Goal: Task Accomplishment & Management: Manage account settings

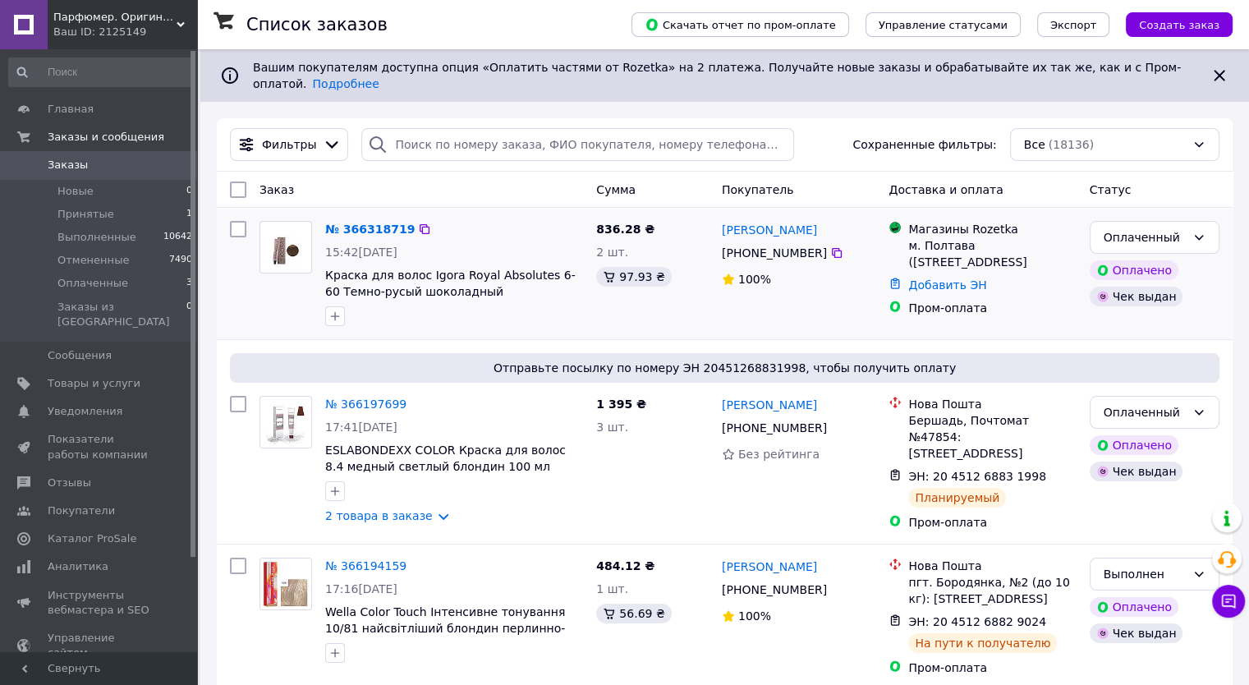
click at [275, 227] on img at bounding box center [285, 247] width 51 height 41
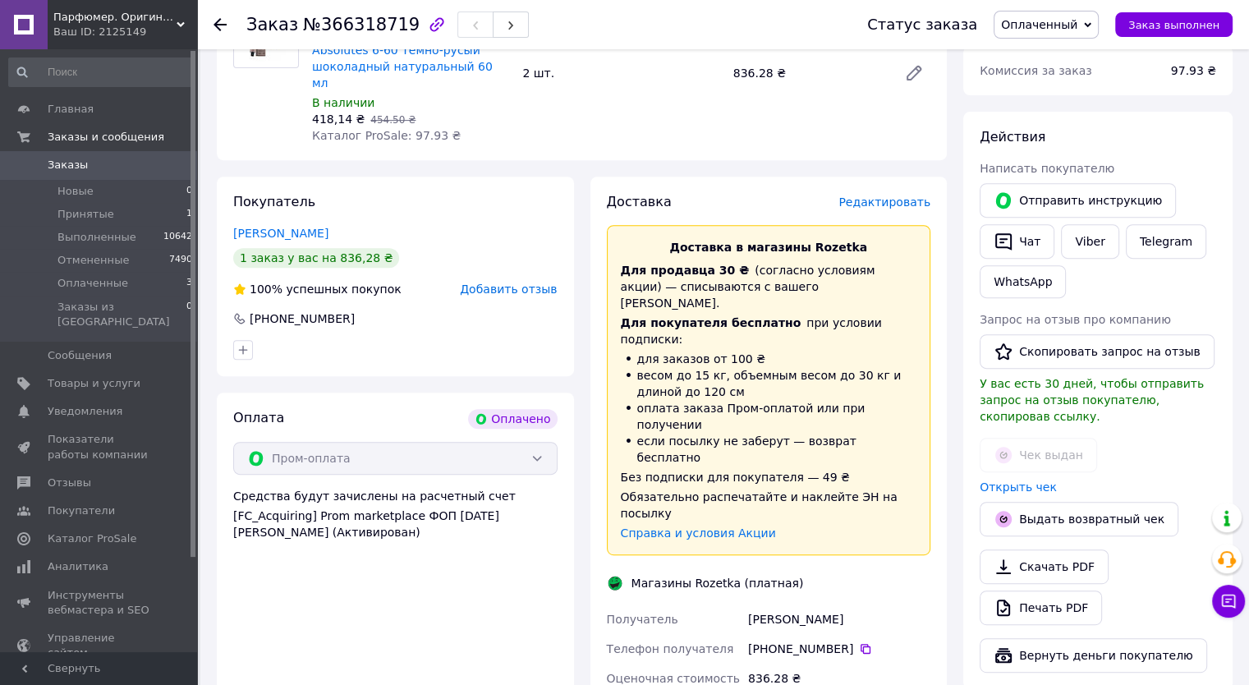
scroll to position [624, 0]
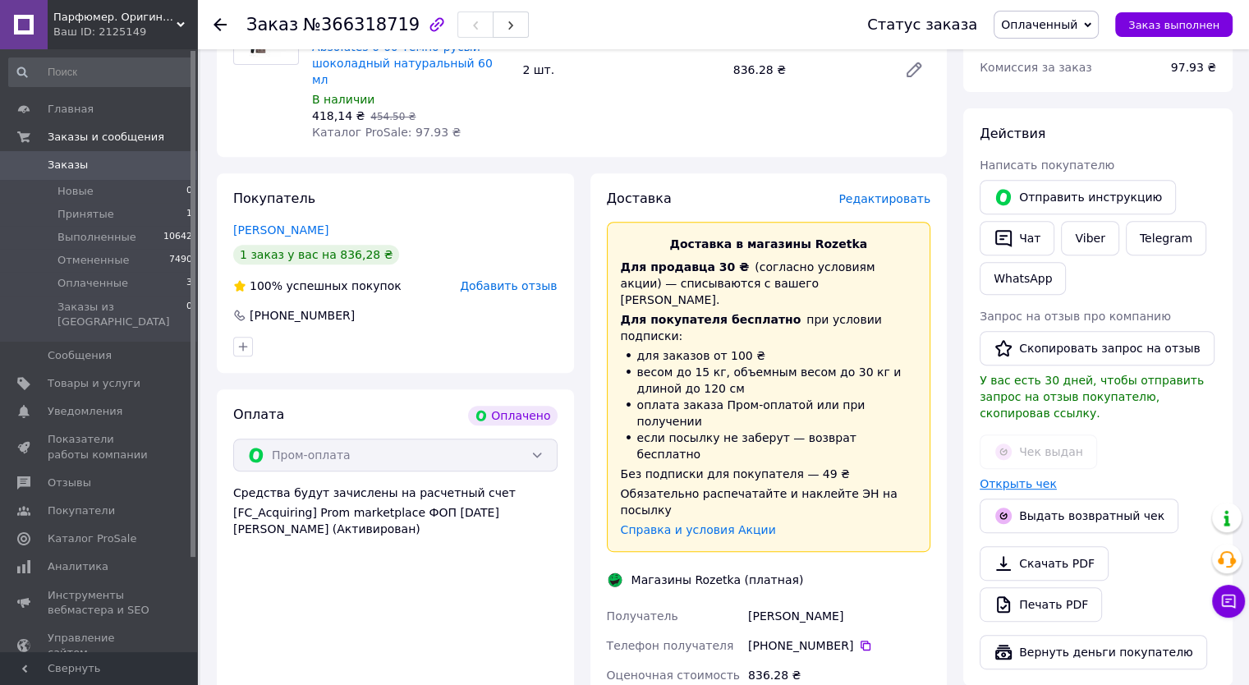
click at [1024, 477] on link "Открыть чек" at bounding box center [1018, 483] width 77 height 13
click at [80, 162] on span "Заказы" at bounding box center [68, 165] width 40 height 15
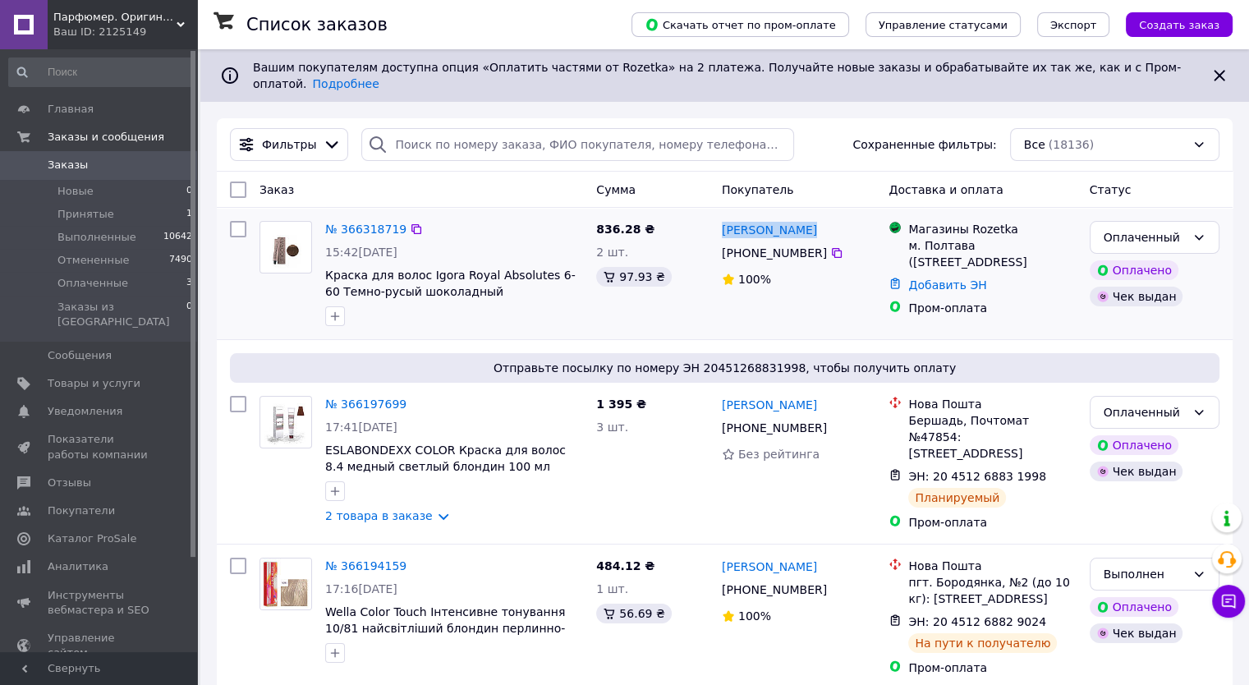
drag, startPoint x: 717, startPoint y: 218, endPoint x: 797, endPoint y: 221, distance: 80.5
click at [797, 221] on div "[PERSON_NAME] [PERSON_NAME] [PHONE_NUMBER]%" at bounding box center [799, 273] width 168 height 118
copy link "[PERSON_NAME]"
drag, startPoint x: 908, startPoint y: 232, endPoint x: 988, endPoint y: 257, distance: 83.4
click at [988, 257] on div "м. Полтава ([STREET_ADDRESS]" at bounding box center [992, 253] width 168 height 33
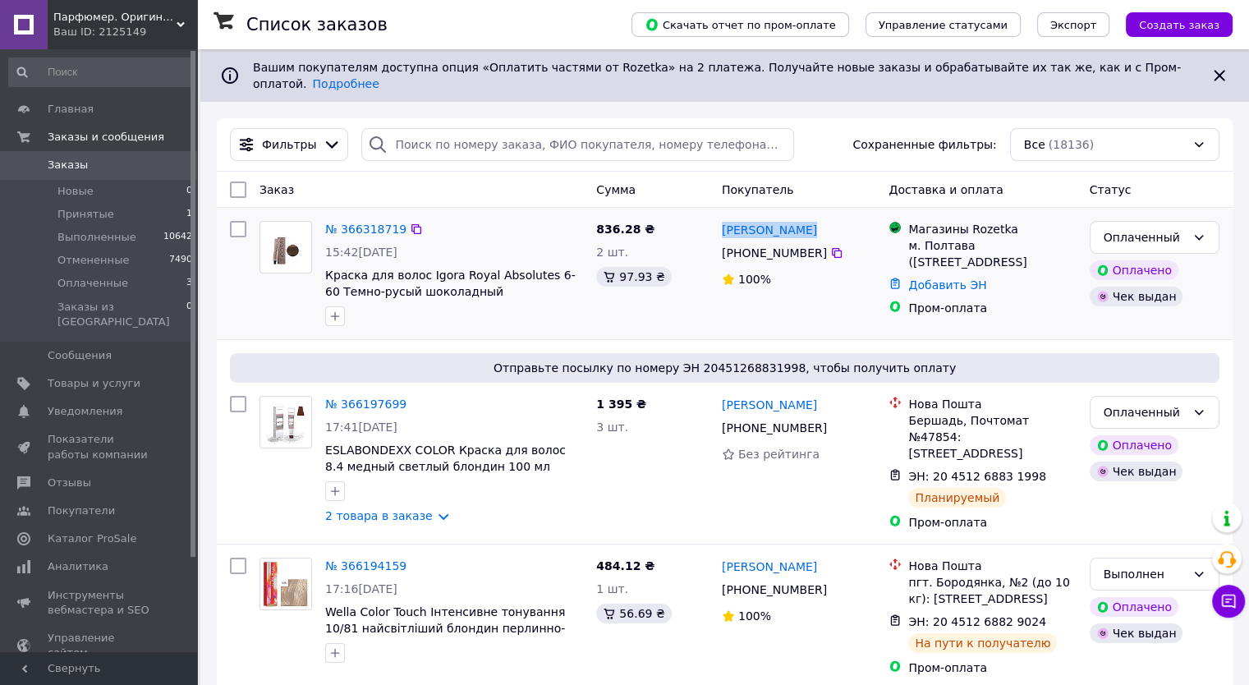
copy div "м. Полтава ([STREET_ADDRESS]"
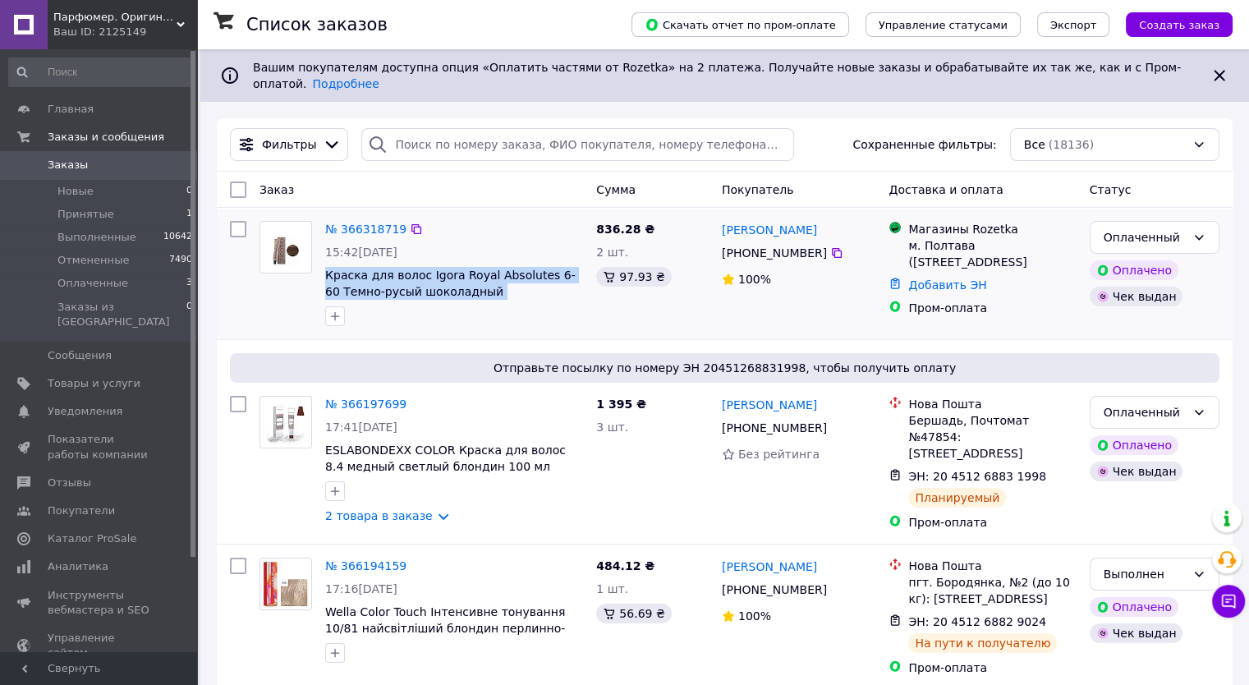
drag, startPoint x: 322, startPoint y: 260, endPoint x: 578, endPoint y: 292, distance: 258.2
click at [578, 292] on div "№ 366318719 15:42[DATE] Краска для волос Igora Royal Absolutes 6-60 Темно-русый…" at bounding box center [454, 273] width 271 height 118
copy div "Краска для волос Igora Royal Absolutes 6-60 Темно-русый шоколадный натуральный …"
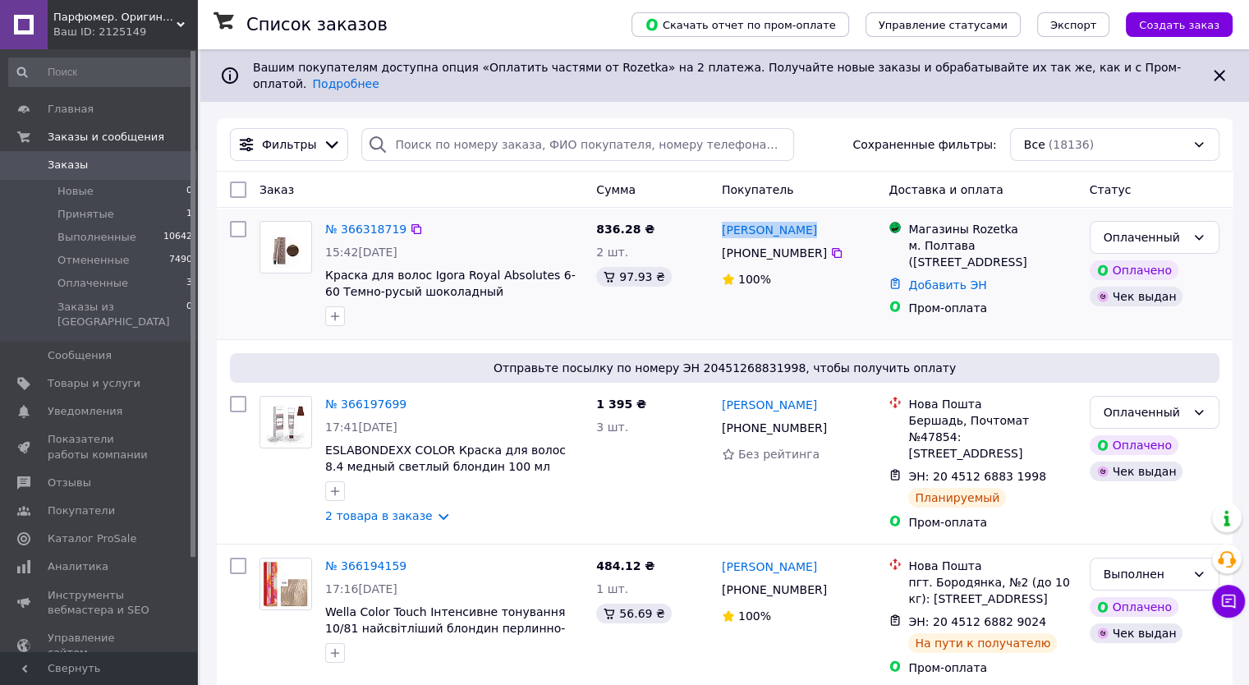
drag, startPoint x: 720, startPoint y: 216, endPoint x: 795, endPoint y: 226, distance: 75.4
click at [795, 226] on div "[PERSON_NAME]" at bounding box center [769, 229] width 99 height 21
copy link "[PERSON_NAME]"
drag, startPoint x: 910, startPoint y: 234, endPoint x: 992, endPoint y: 253, distance: 84.3
click at [992, 253] on div "м. Полтава ([STREET_ADDRESS]" at bounding box center [992, 253] width 168 height 33
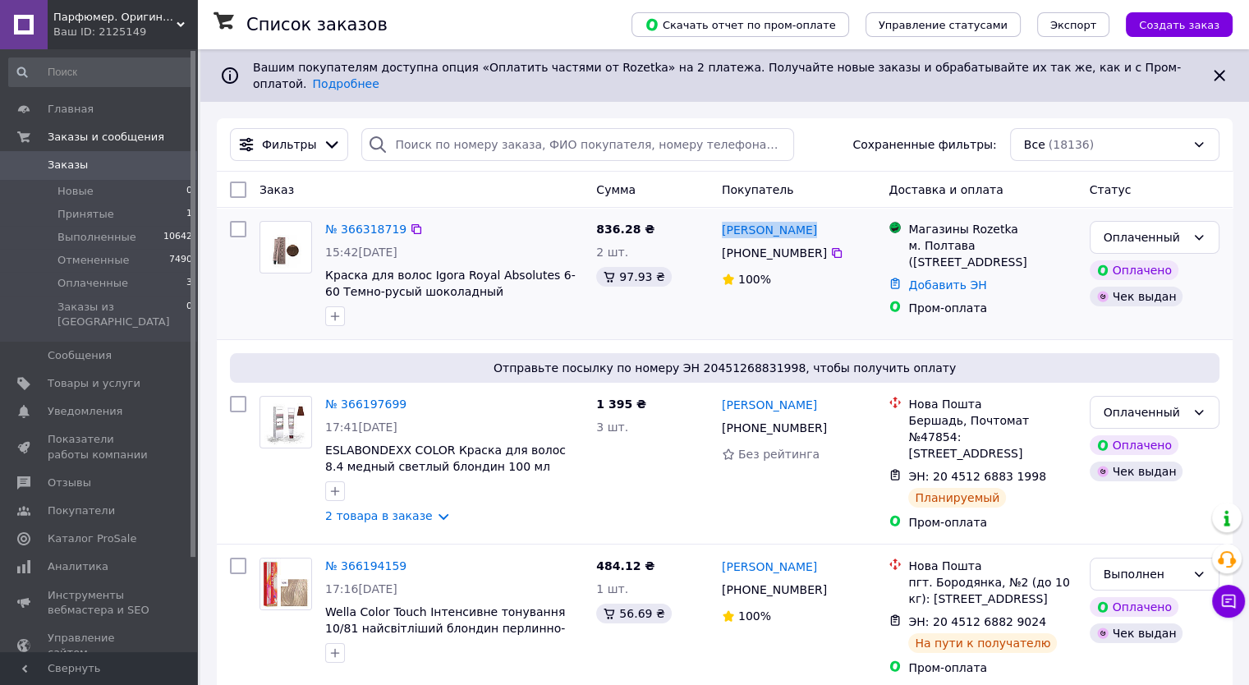
copy div "м. Полтава ([STREET_ADDRESS]"
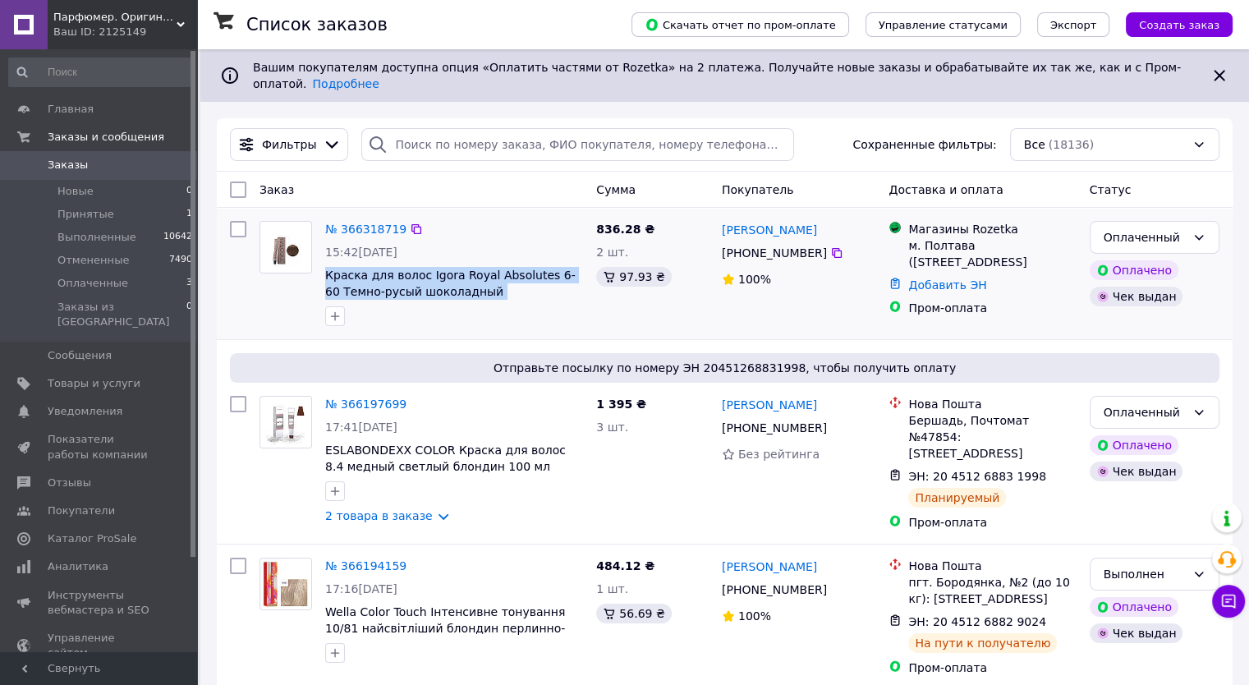
drag, startPoint x: 324, startPoint y: 264, endPoint x: 573, endPoint y: 281, distance: 250.3
click at [573, 281] on div "№ 366318719 15:42[DATE] Краска для волос Igora Royal Absolutes 6-60 Темно-русый…" at bounding box center [454, 273] width 271 height 118
copy span "Краска для волос Igora Royal Absolutes 6-60 Темно-русый шоколадный натуральный …"
drag, startPoint x: 751, startPoint y: 239, endPoint x: 815, endPoint y: 244, distance: 64.3
click at [815, 244] on div "[PHONE_NUMBER]" at bounding box center [775, 252] width 112 height 23
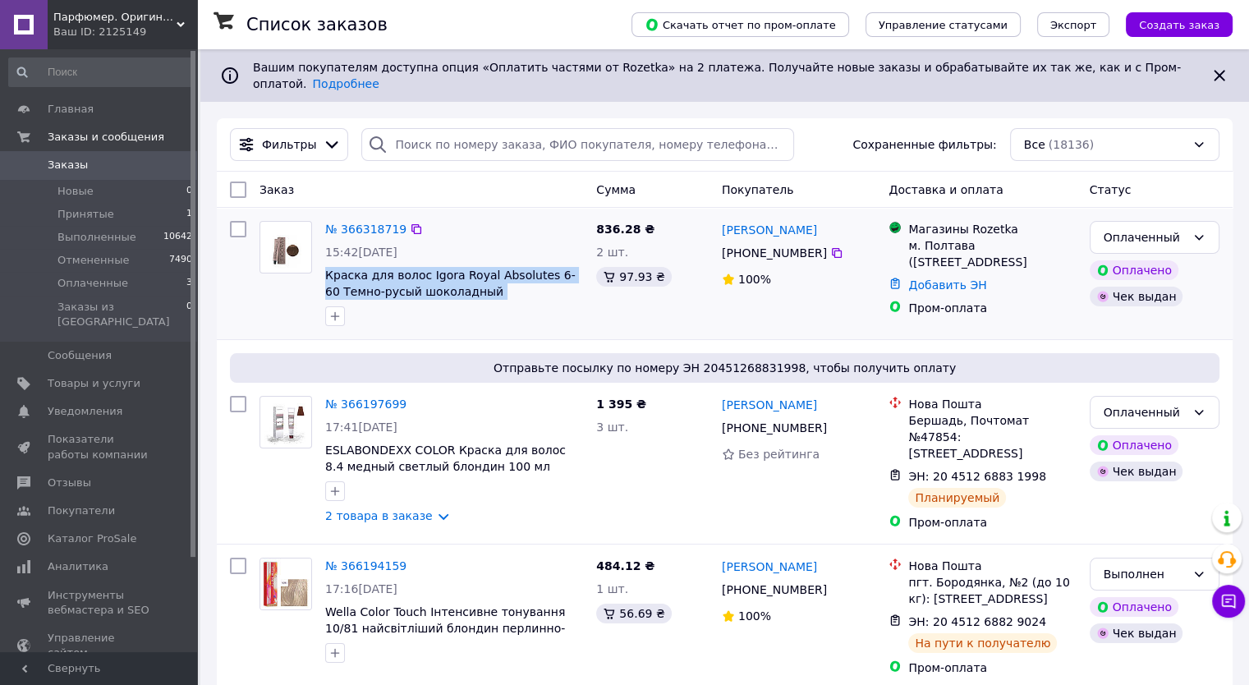
copy div "98 236 03 41"
click at [411, 223] on icon at bounding box center [416, 229] width 13 height 13
click at [279, 232] on img at bounding box center [285, 247] width 51 height 41
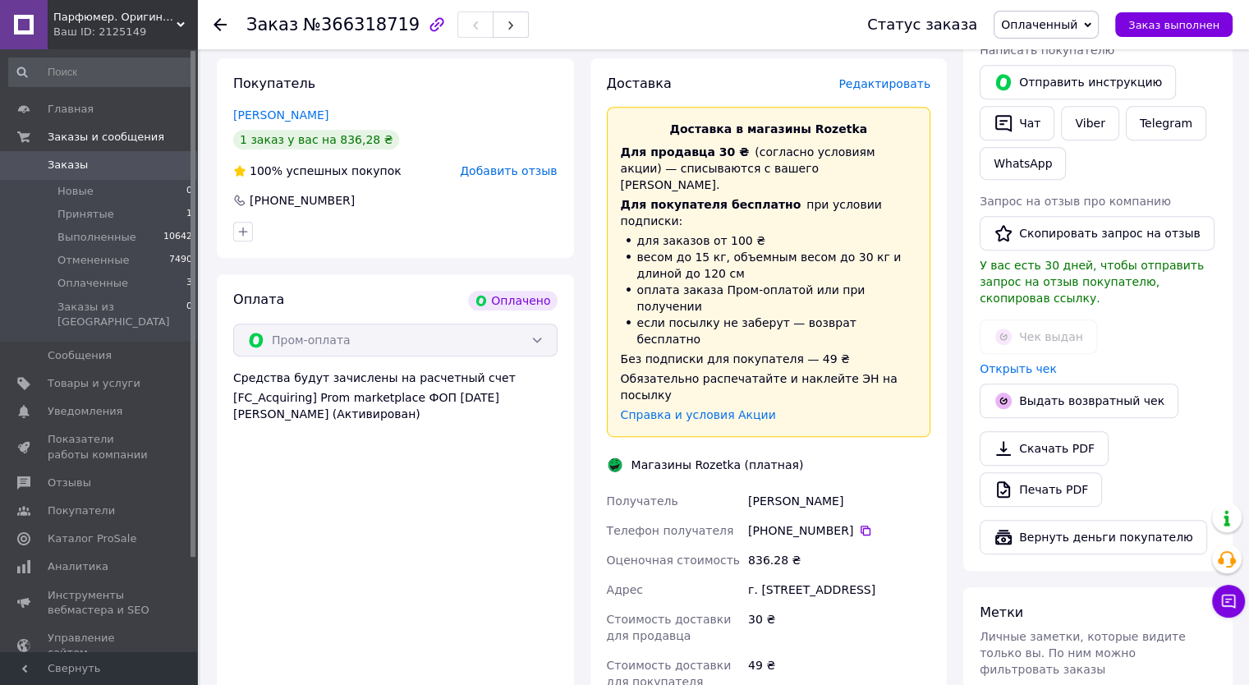
scroll to position [1068, 0]
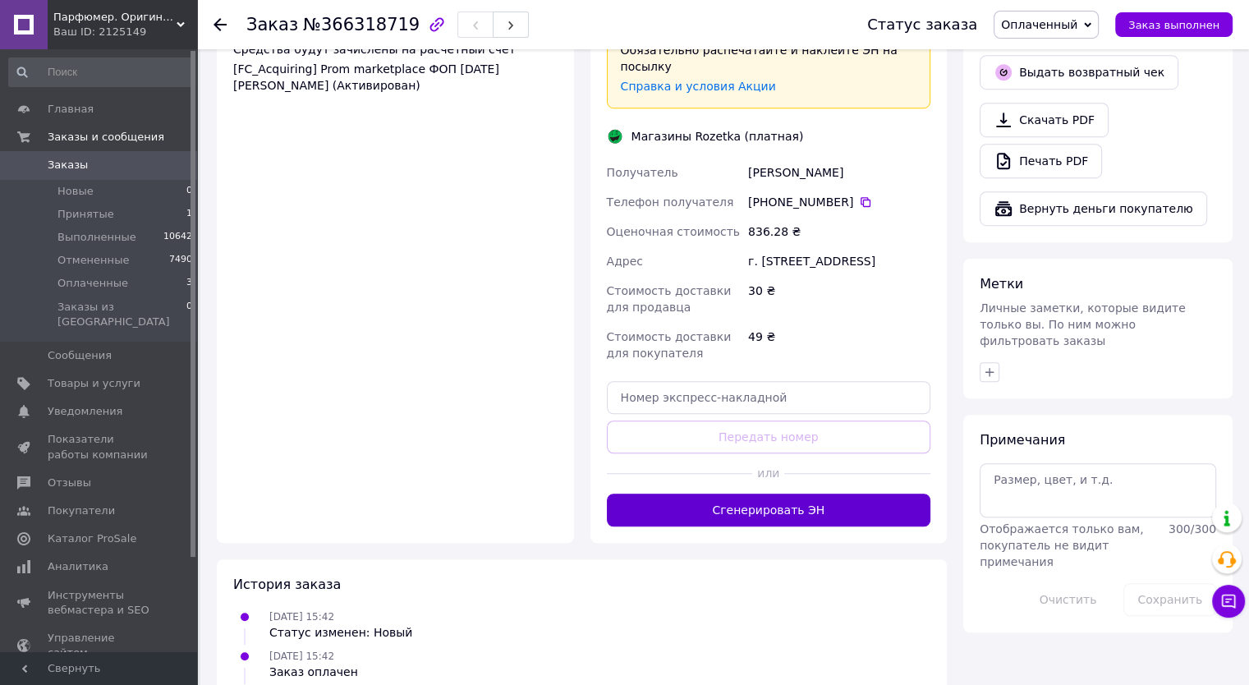
click at [769, 494] on button "Сгенерировать ЭН" at bounding box center [769, 510] width 324 height 33
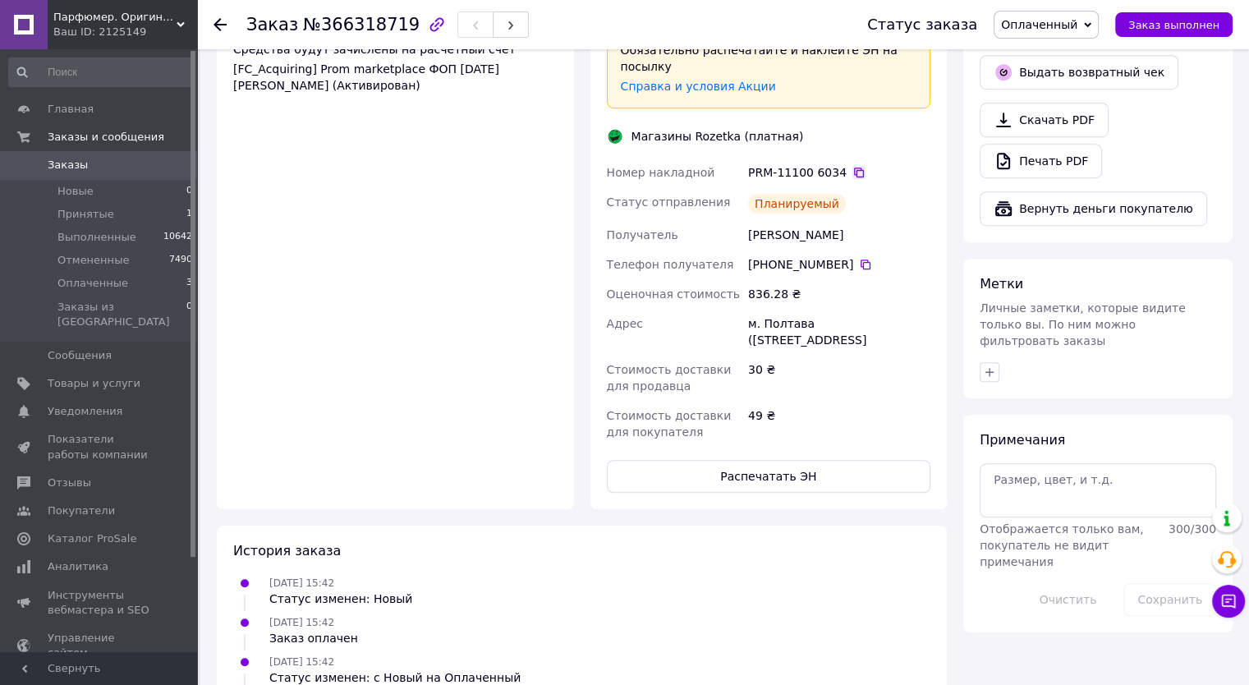
click at [854, 168] on icon at bounding box center [859, 173] width 10 height 10
click at [853, 166] on icon at bounding box center [859, 172] width 13 height 13
click at [59, 376] on span "Товары и услуги" at bounding box center [94, 383] width 93 height 15
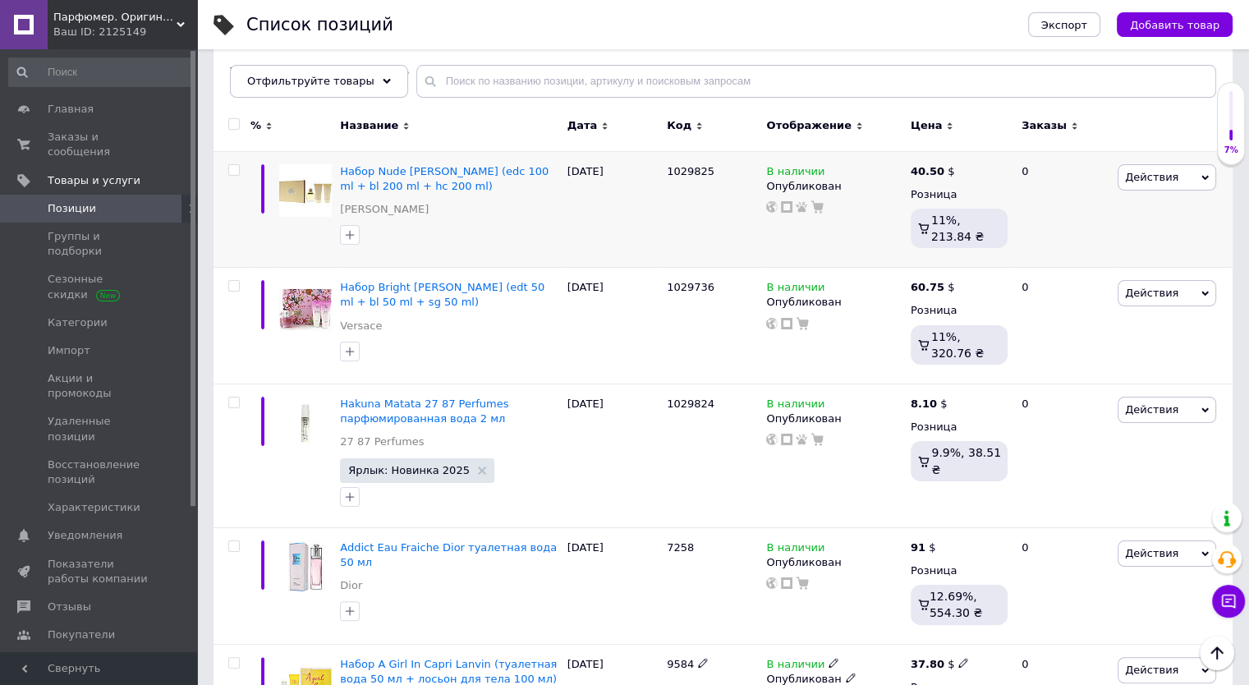
scroll to position [82, 0]
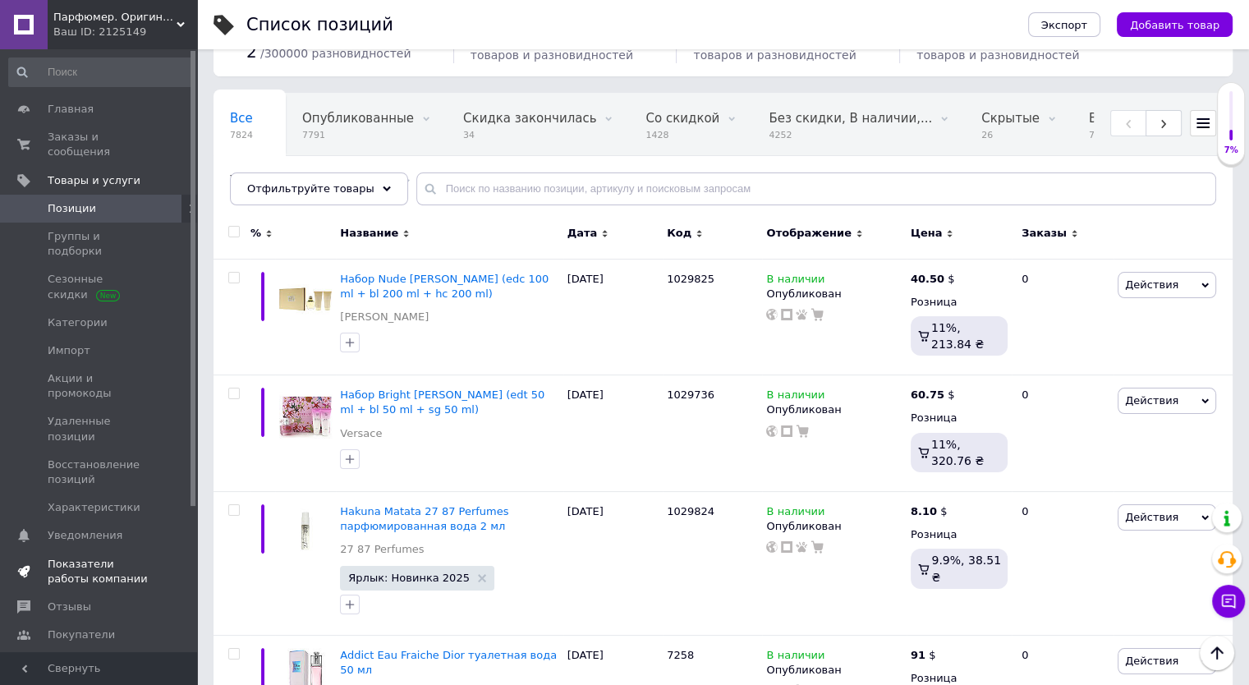
click at [89, 557] on span "Показатели работы компании" at bounding box center [100, 572] width 104 height 30
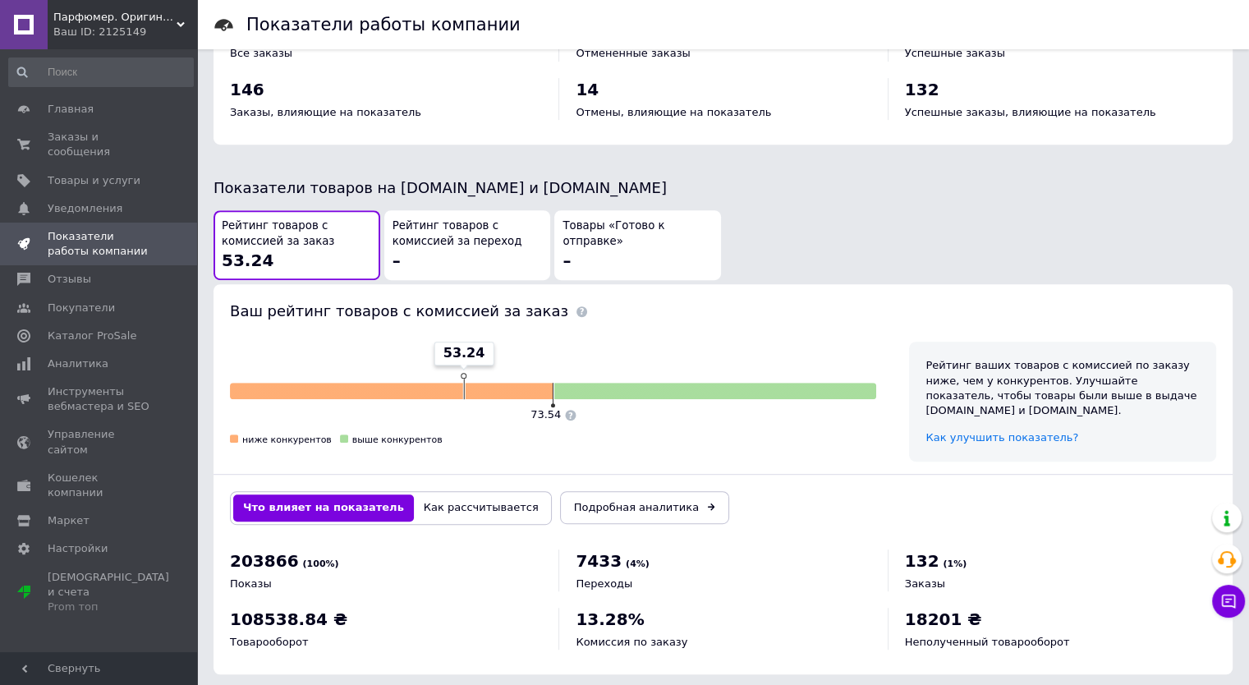
scroll to position [769, 0]
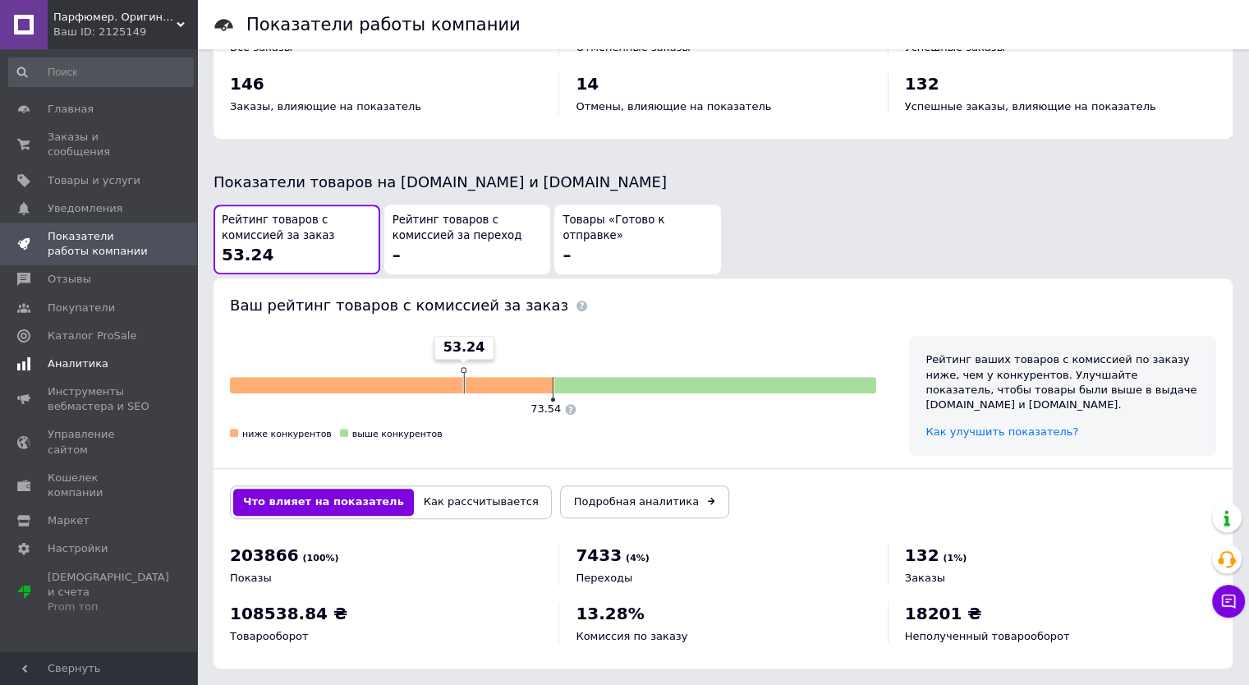
click at [80, 356] on span "Аналитика" at bounding box center [78, 363] width 61 height 15
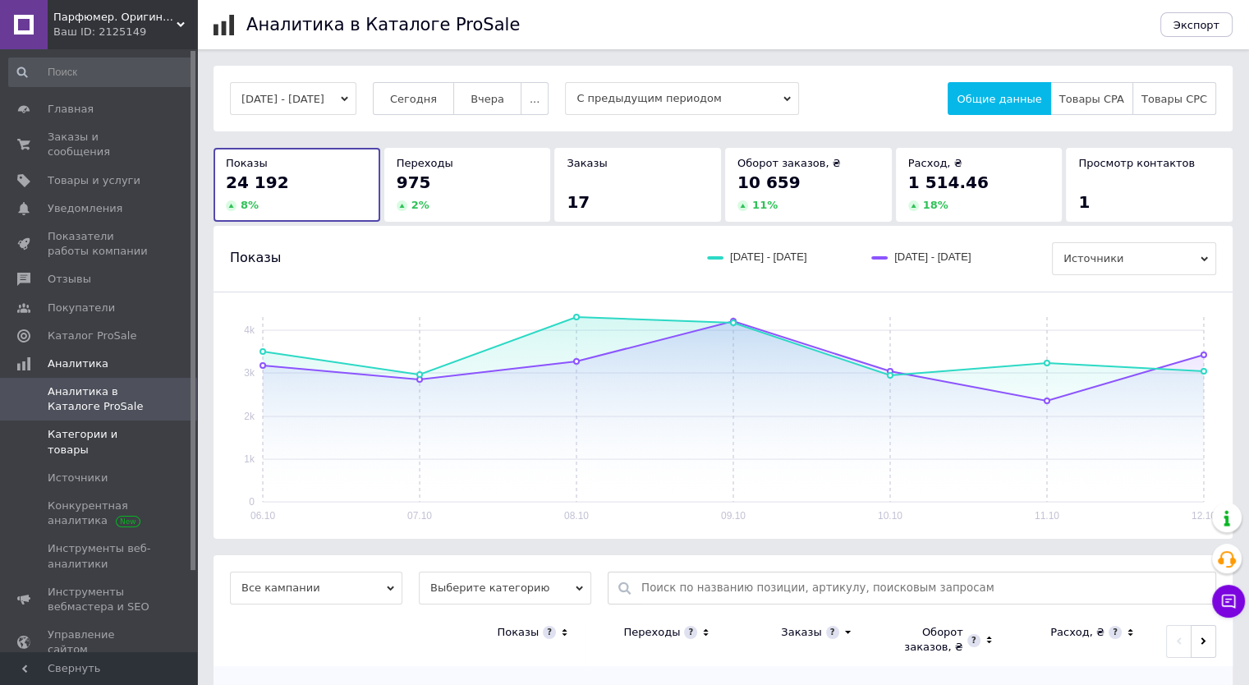
click at [132, 428] on link "Категории и товары" at bounding box center [101, 442] width 202 height 43
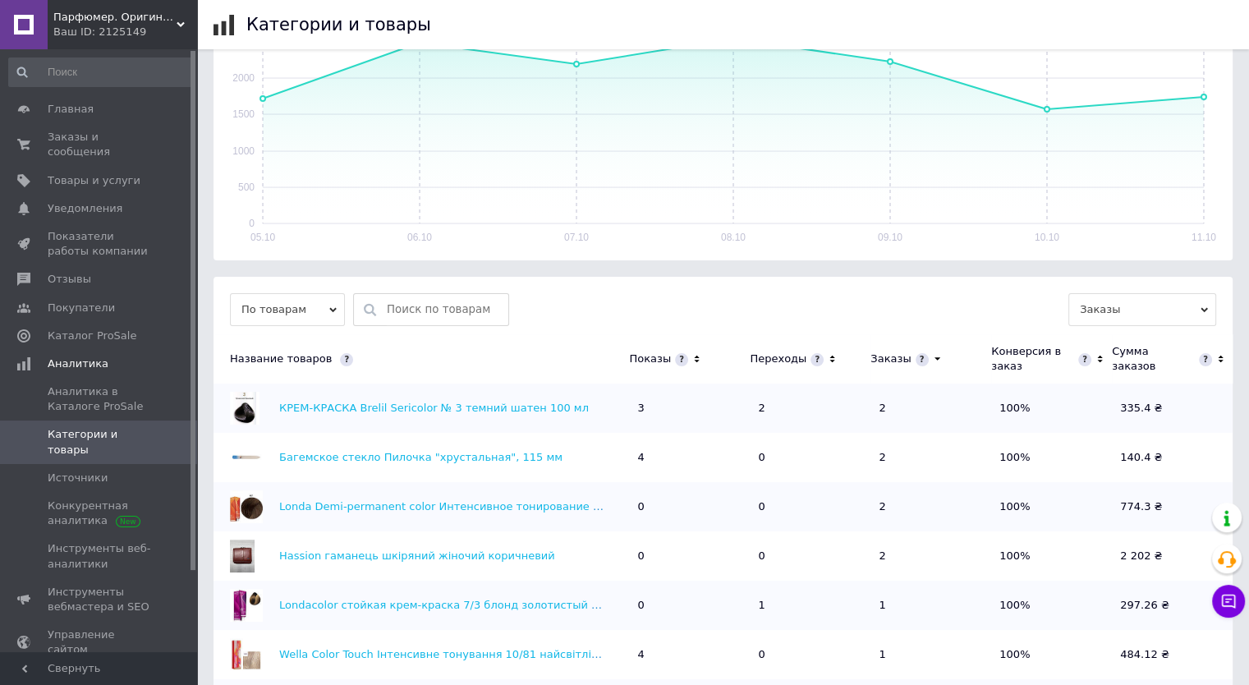
scroll to position [329, 0]
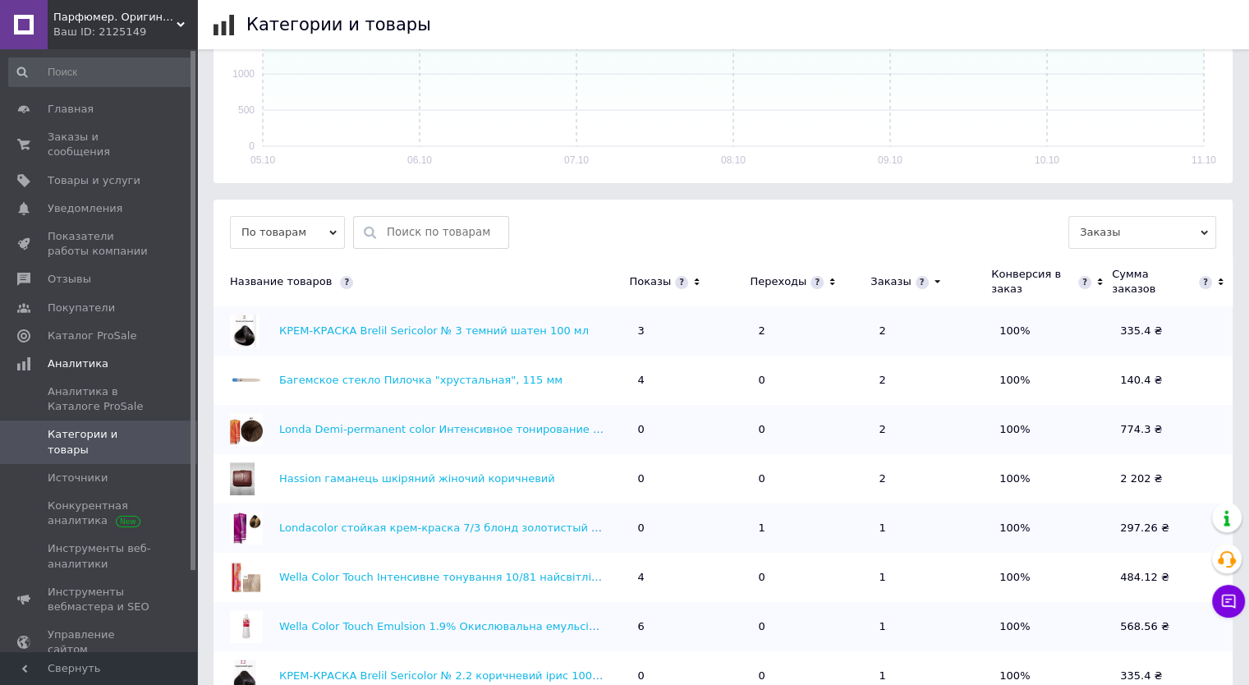
click at [693, 280] on icon at bounding box center [697, 282] width 11 height 14
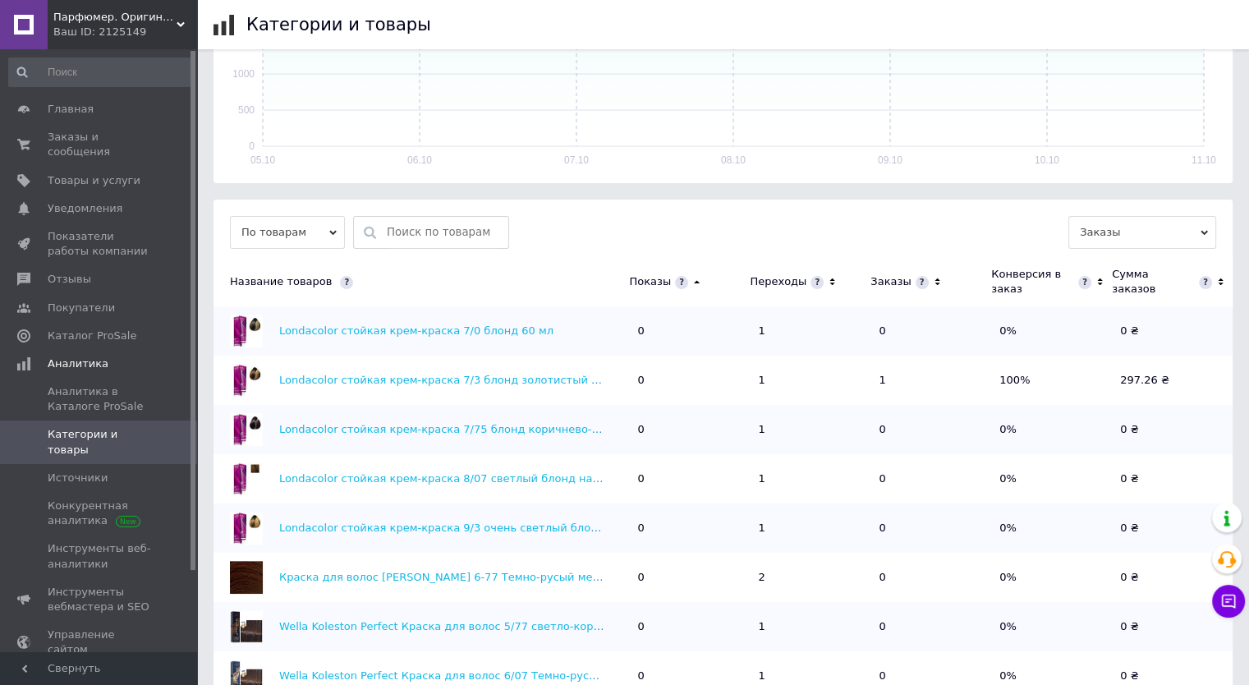
click at [693, 280] on icon at bounding box center [697, 282] width 11 height 14
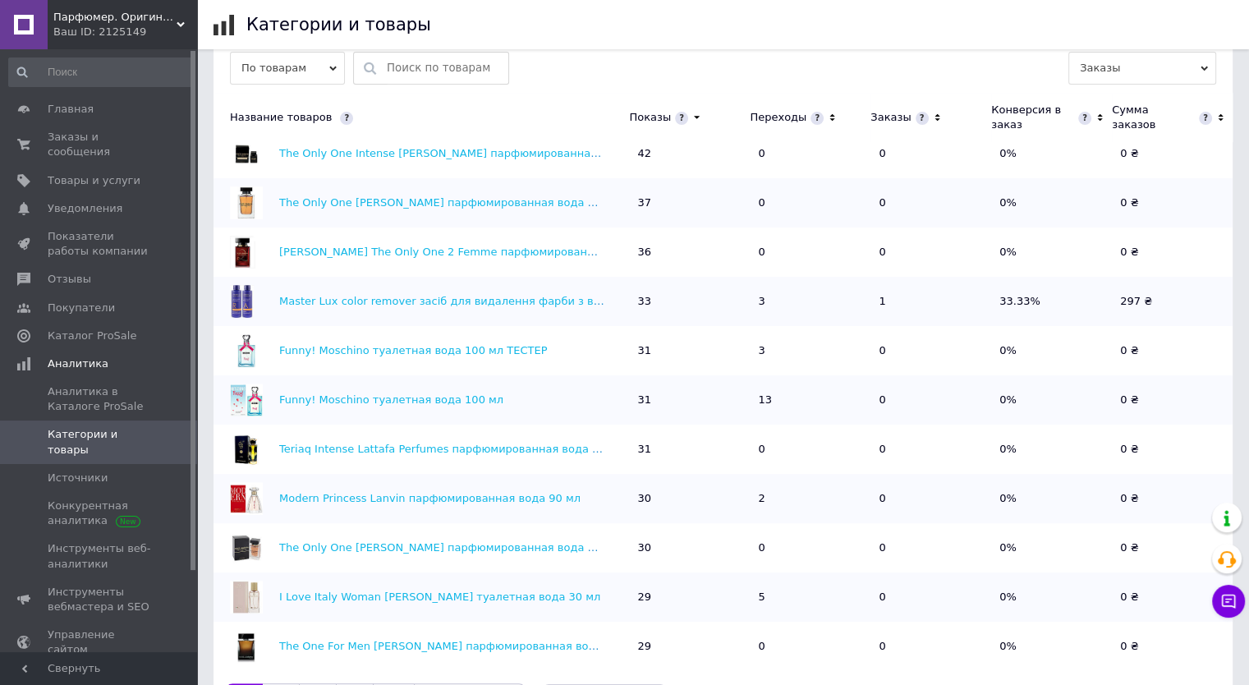
scroll to position [571, 0]
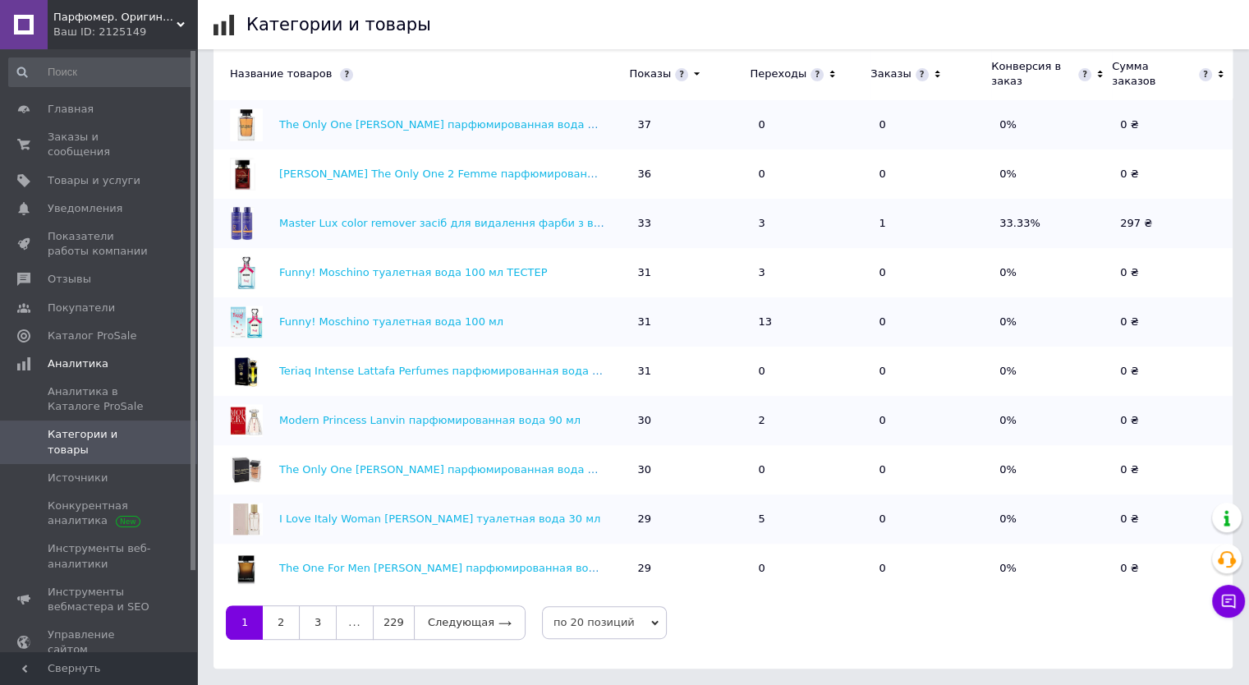
click at [651, 624] on icon at bounding box center [654, 622] width 7 height 7
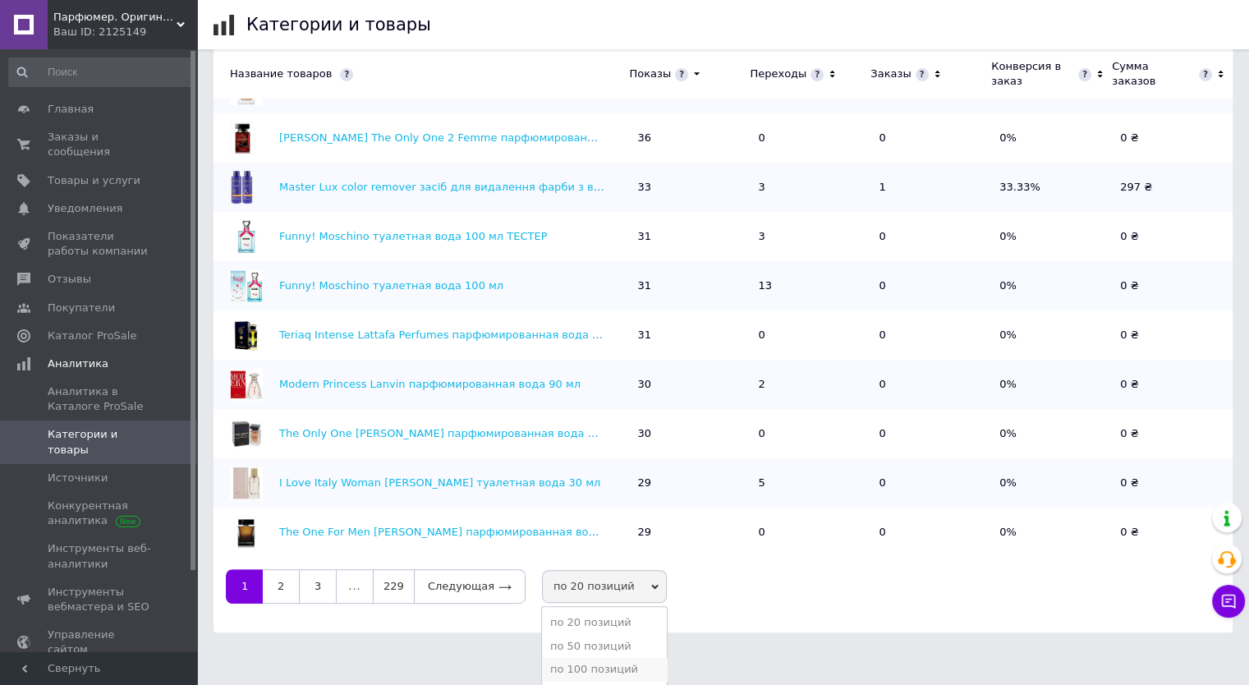
click at [582, 672] on li "по 100 позиций" at bounding box center [604, 669] width 125 height 23
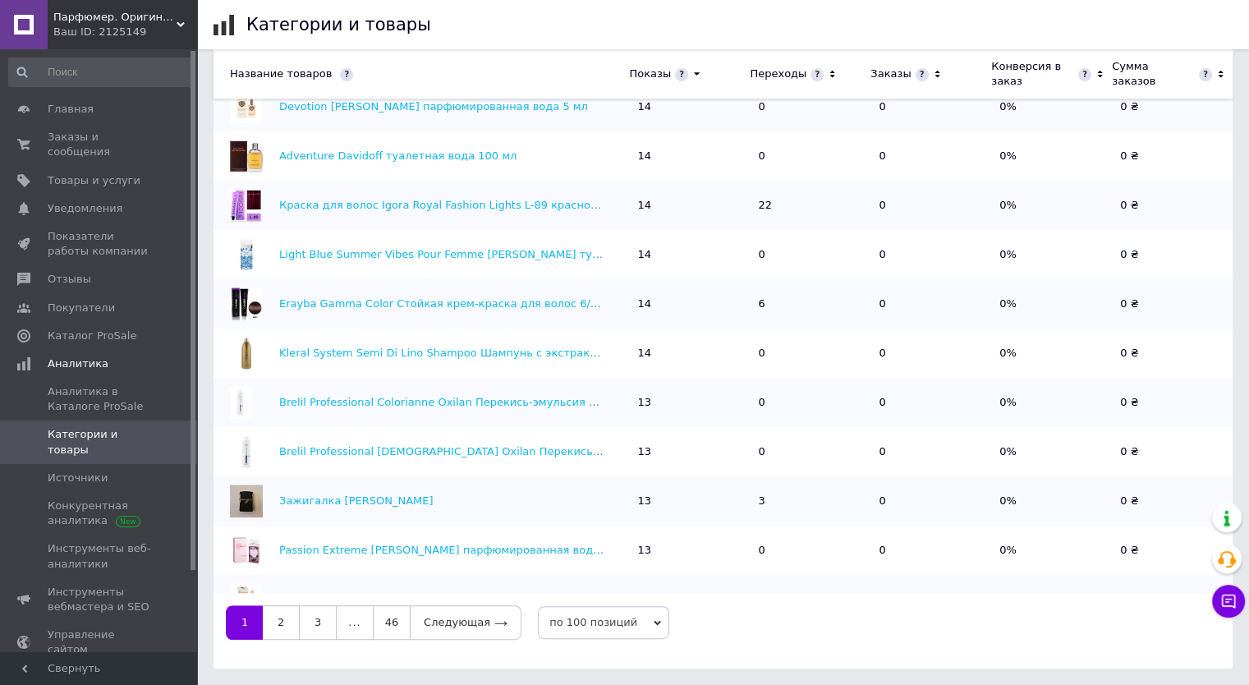
scroll to position [3660, 0]
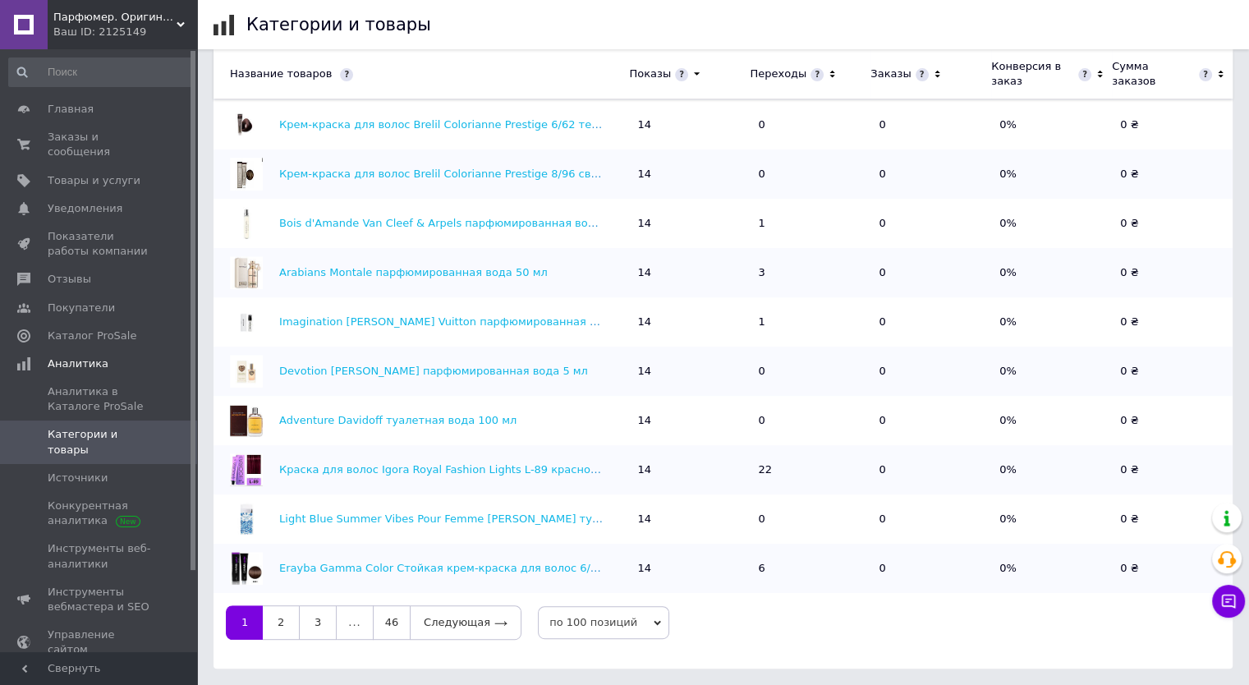
click at [825, 80] on div "Переходы" at bounding box center [793, 74] width 86 height 15
click at [827, 70] on icon at bounding box center [832, 74] width 11 height 14
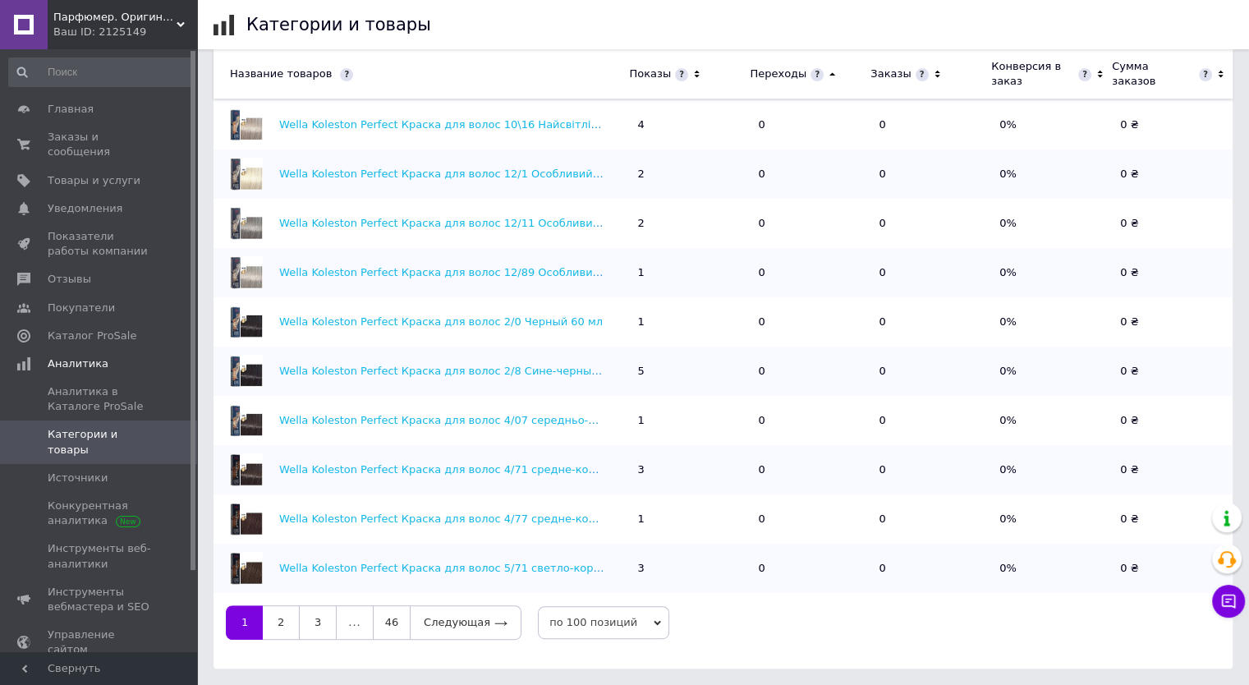
click at [827, 70] on icon at bounding box center [832, 74] width 11 height 14
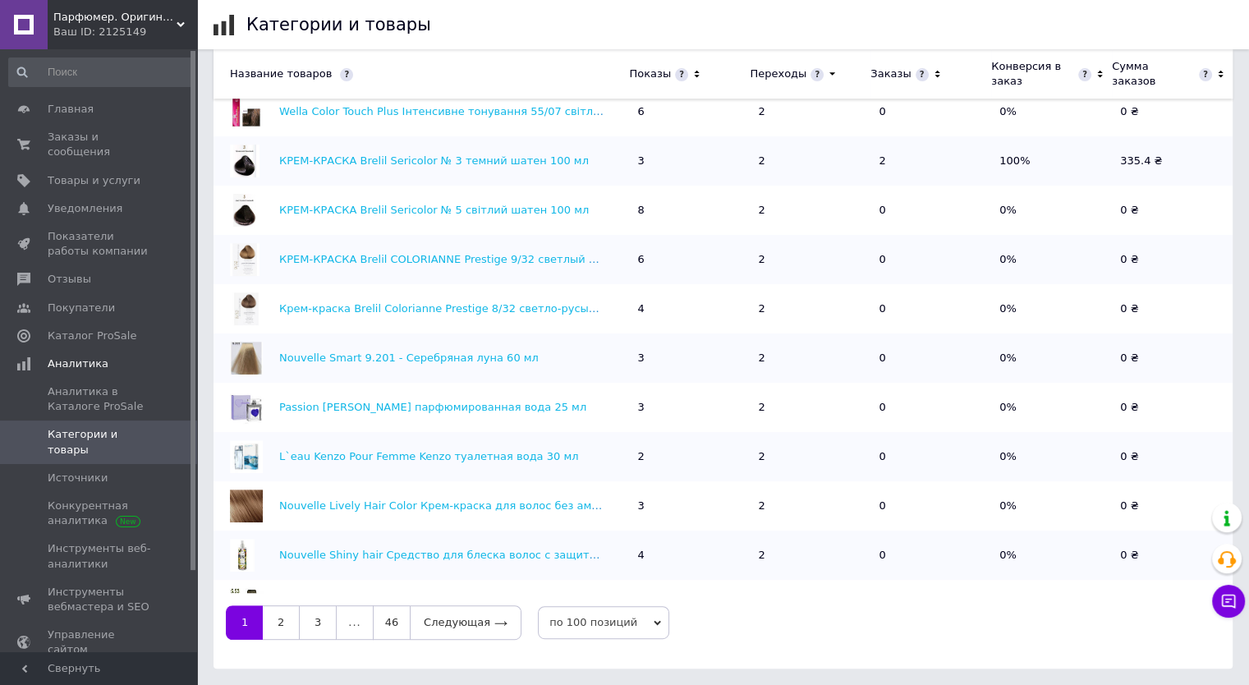
scroll to position [3988, 0]
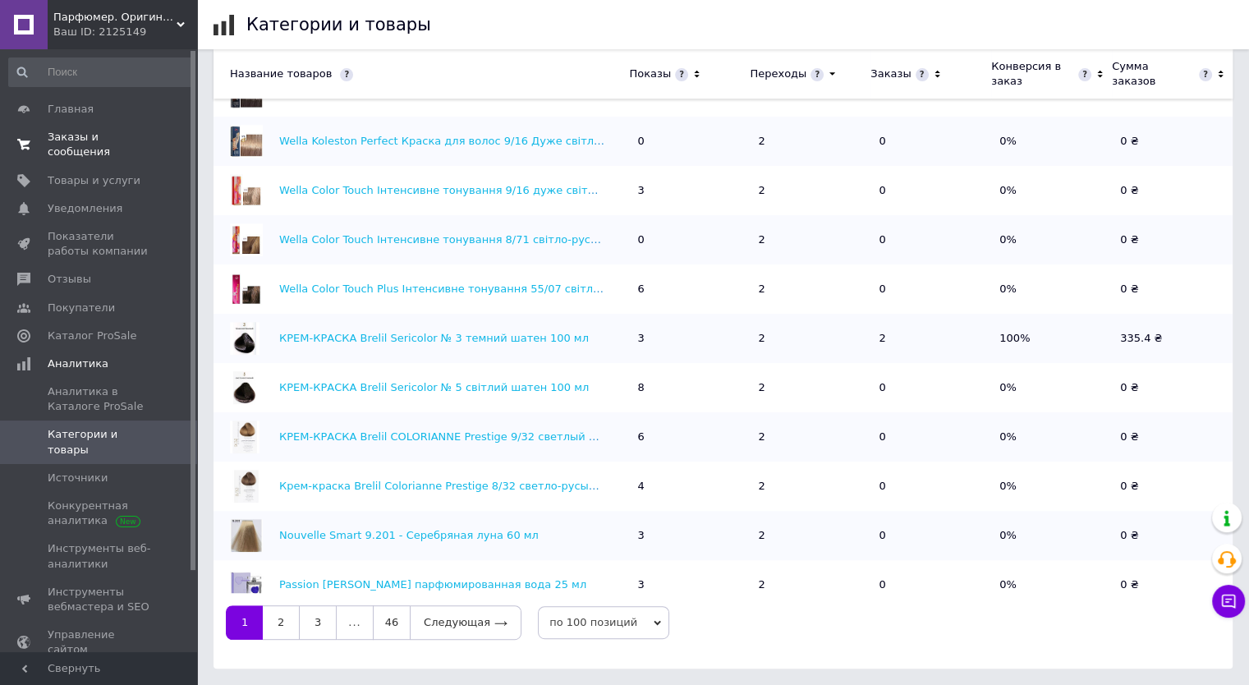
click at [124, 144] on span "Заказы и сообщения" at bounding box center [100, 145] width 104 height 30
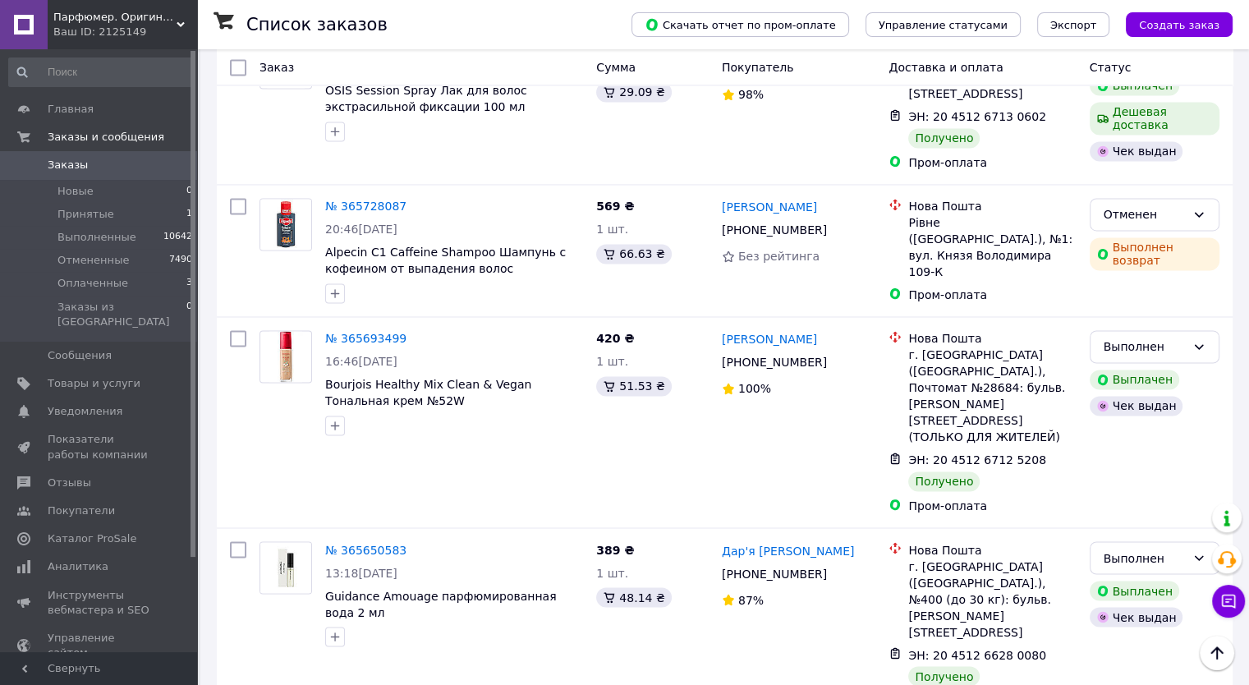
scroll to position [2711, 0]
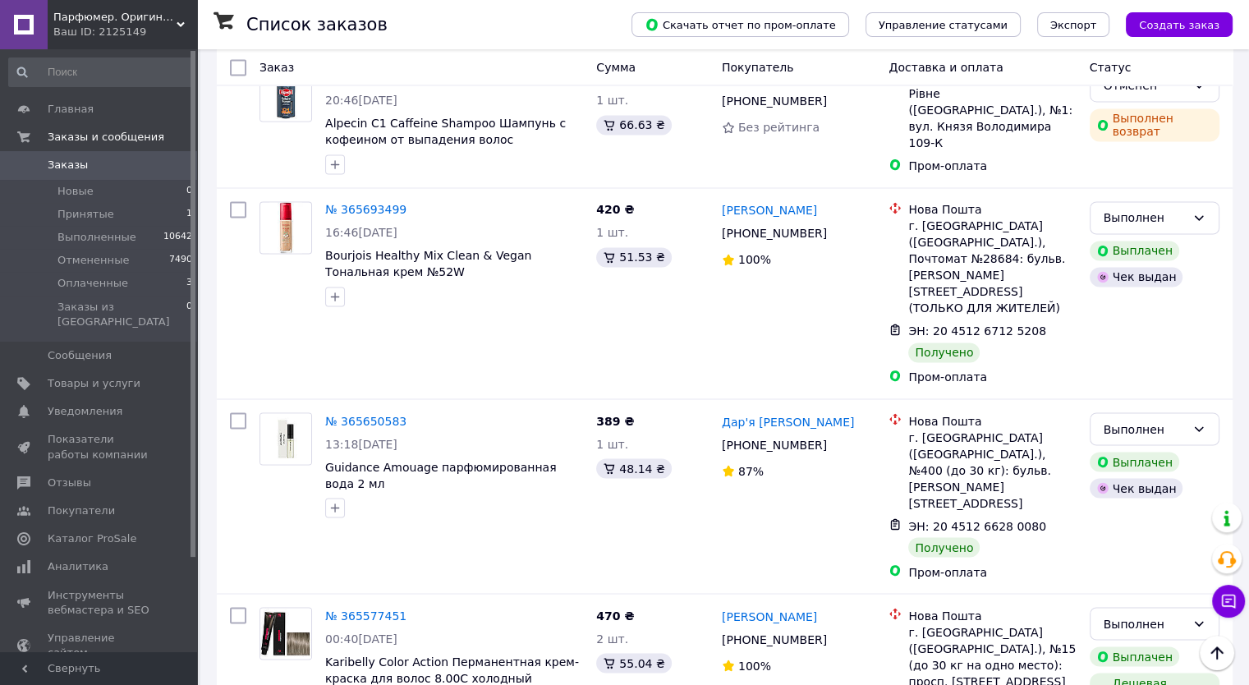
click at [595, 618] on li "по 100 позиций" at bounding box center [581, 616] width 123 height 30
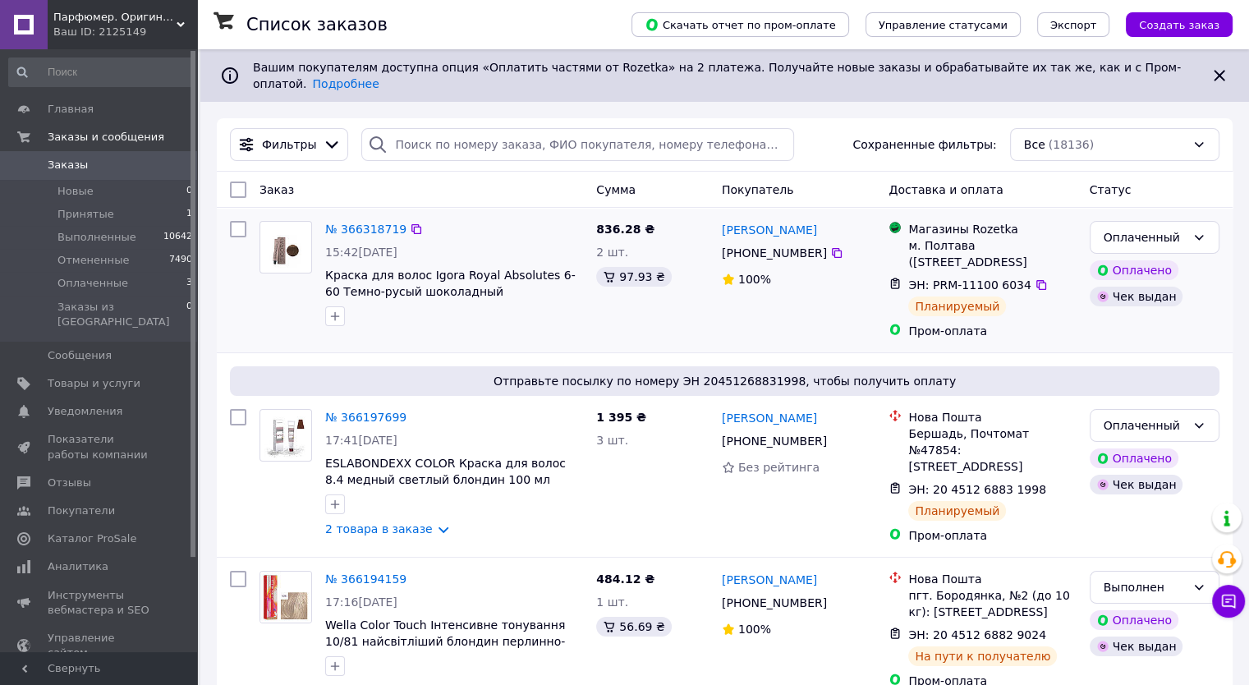
click at [852, 293] on div "[PERSON_NAME] [PERSON_NAME] [PHONE_NUMBER]%" at bounding box center [799, 279] width 168 height 131
click at [87, 376] on span "Товары и услуги" at bounding box center [94, 383] width 93 height 15
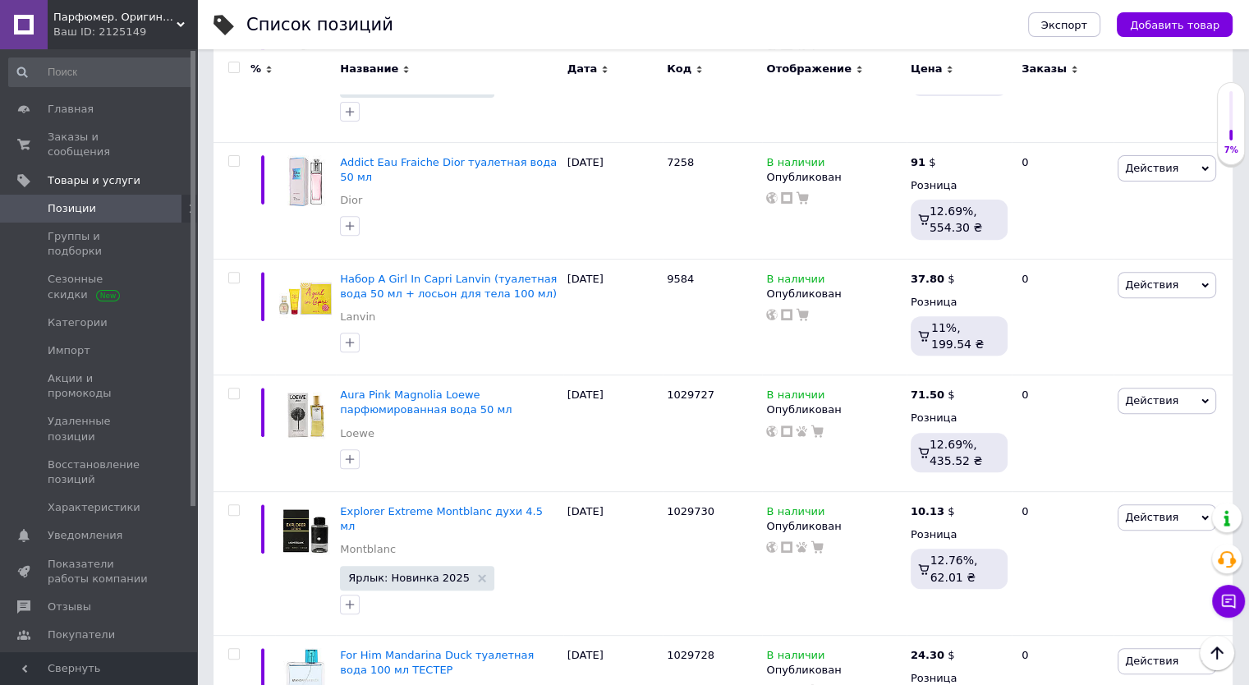
click at [184, 21] on icon at bounding box center [181, 25] width 8 height 8
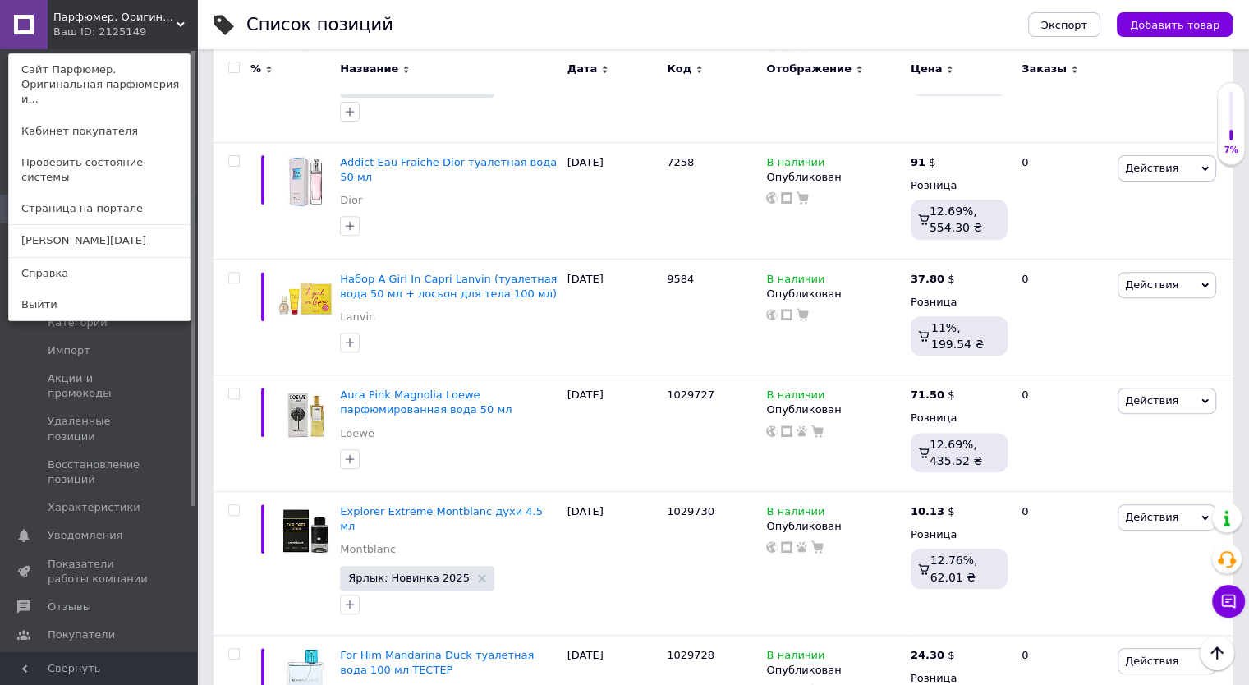
click at [480, 30] on div "Список позиций" at bounding box center [620, 24] width 749 height 49
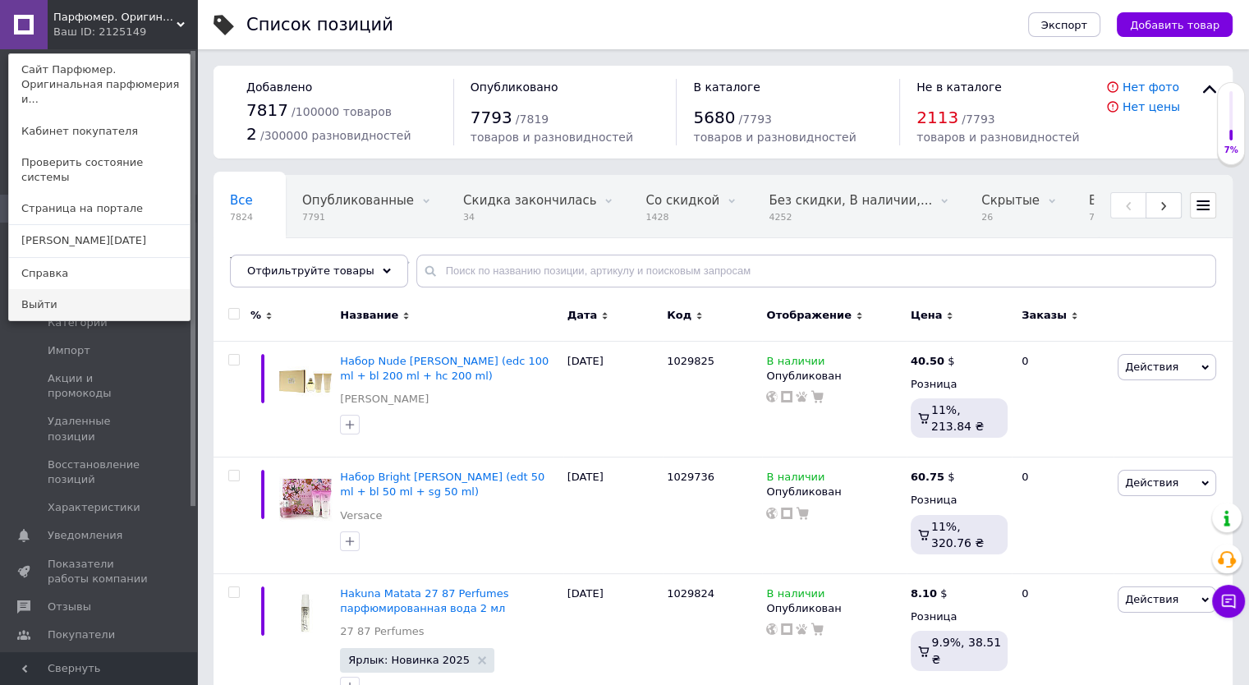
click at [79, 289] on link "Выйти" at bounding box center [99, 304] width 181 height 31
